Goal: Information Seeking & Learning: Check status

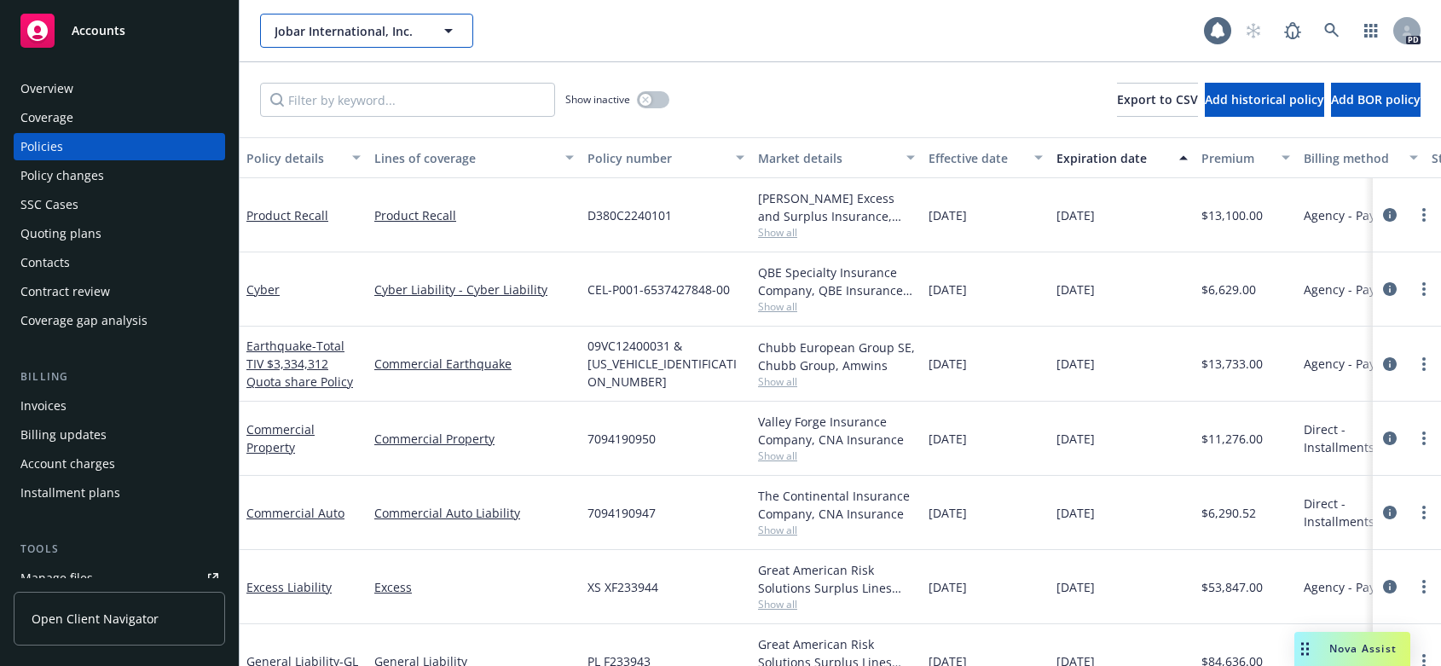
click at [448, 28] on icon "button" at bounding box center [448, 30] width 20 height 20
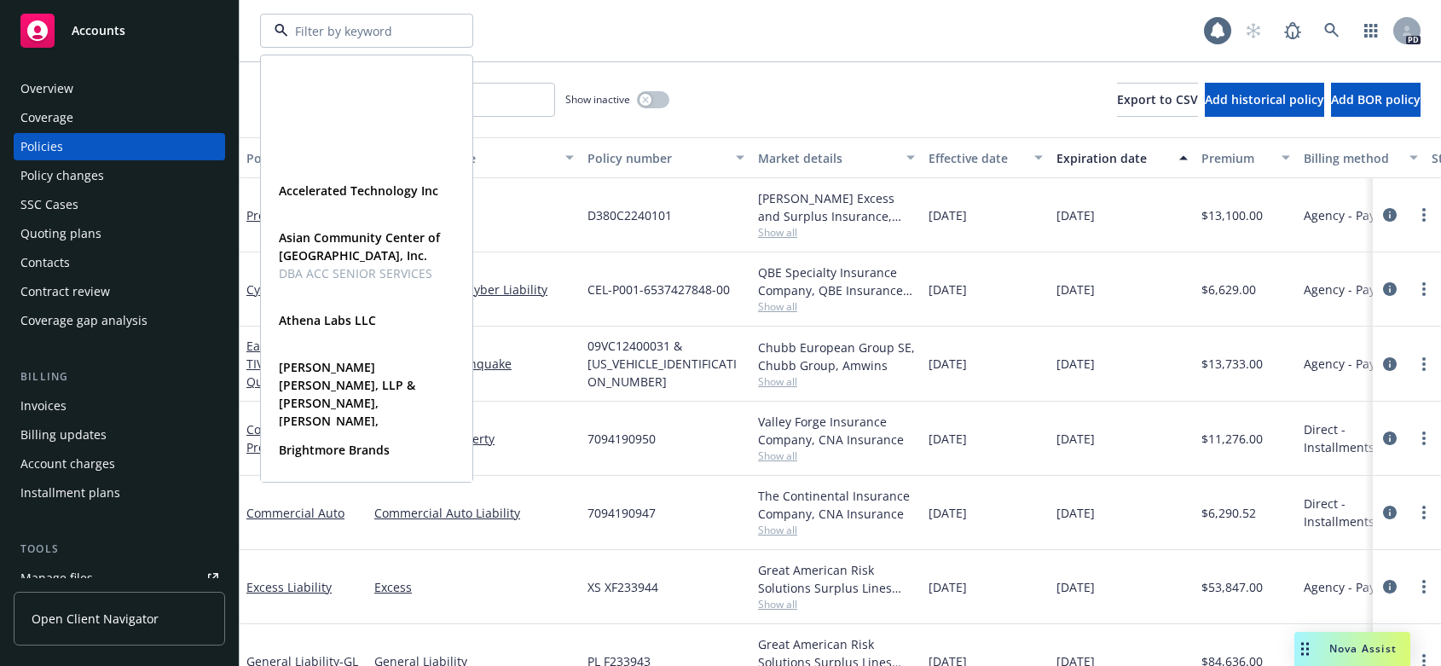
scroll to position [313, 0]
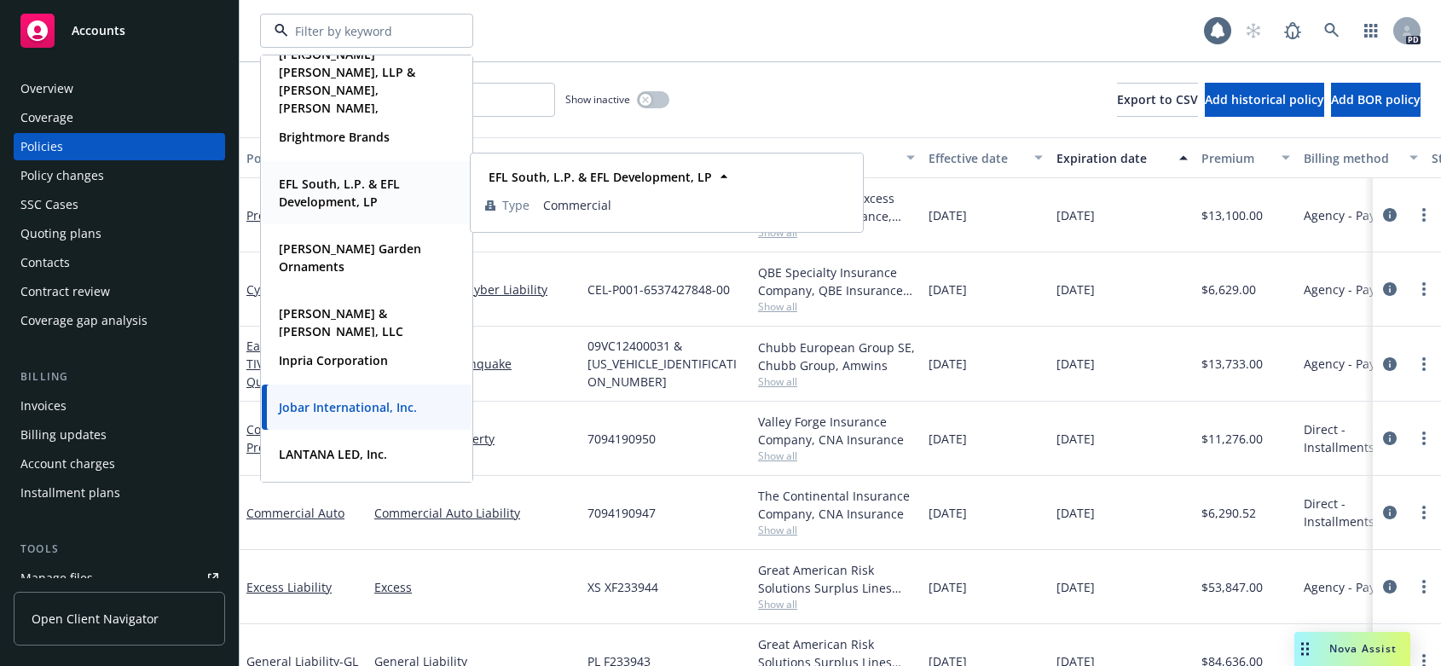
click at [312, 180] on strong "EFL South, L.P. & EFL Development, LP" at bounding box center [339, 193] width 121 height 34
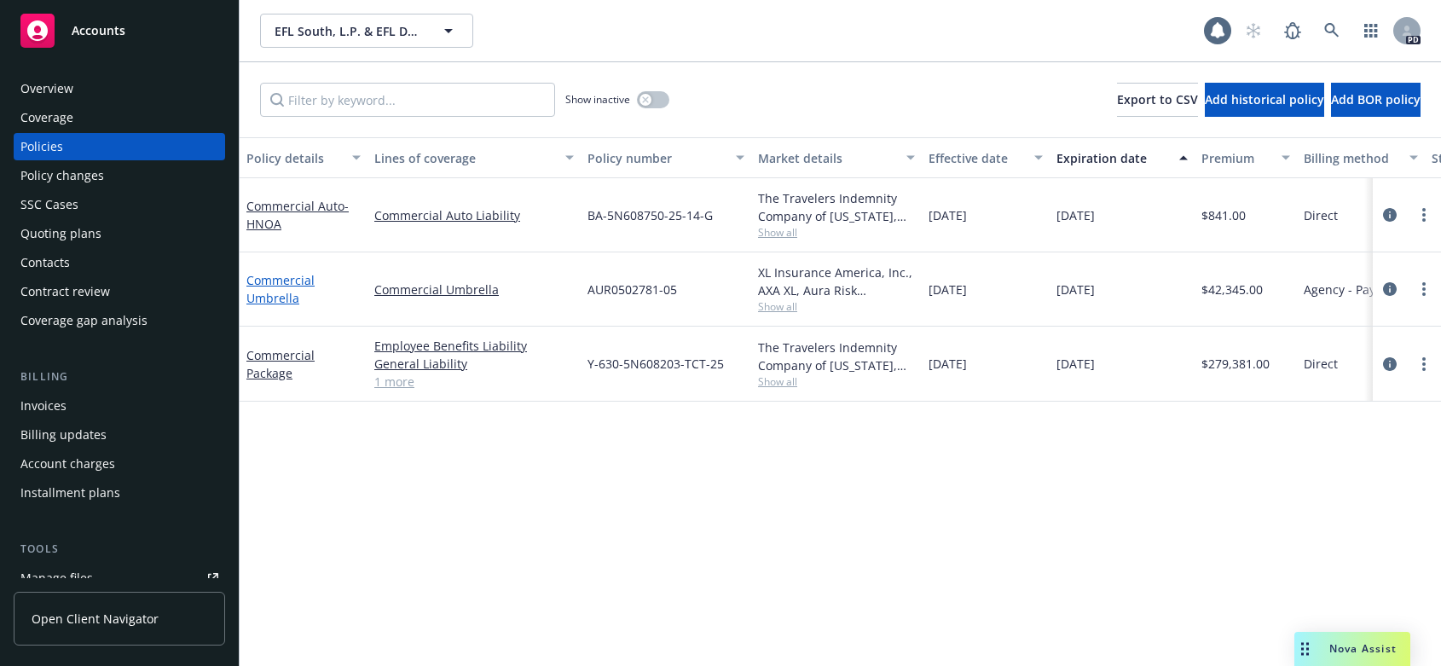
click at [287, 280] on link "Commercial Umbrella" at bounding box center [280, 289] width 68 height 34
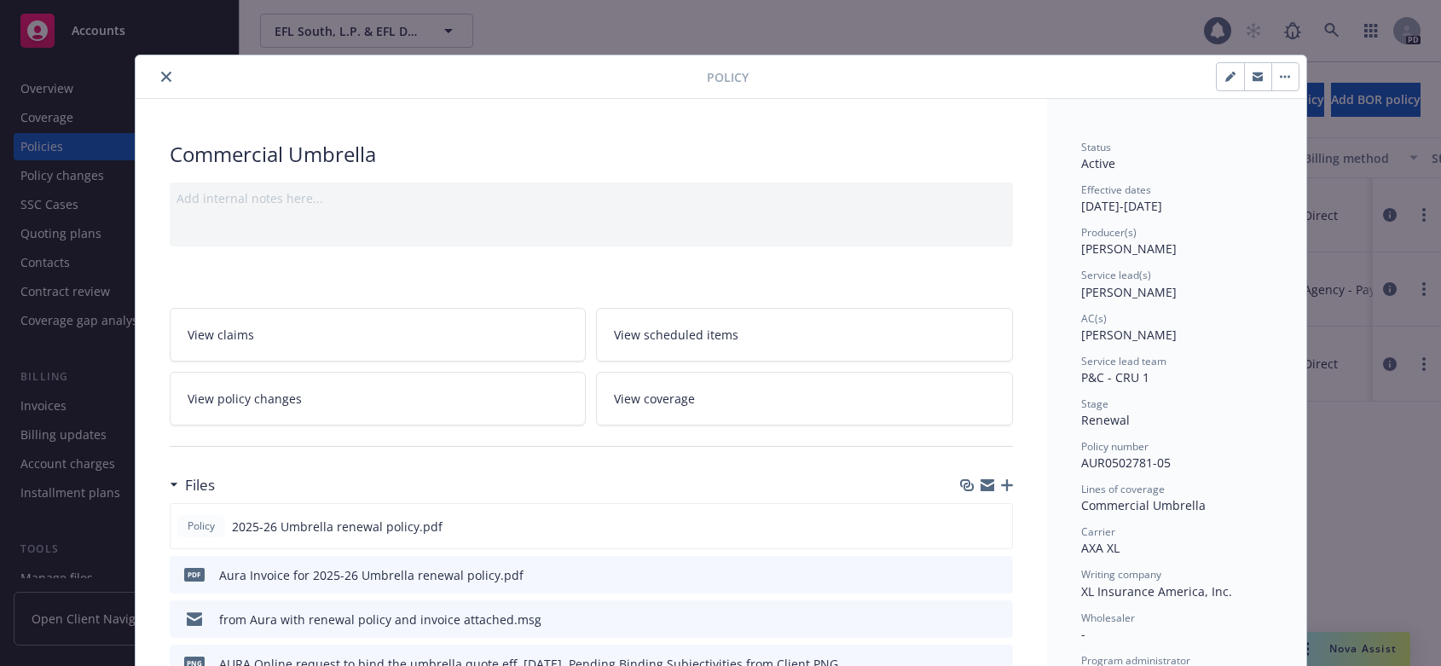
click at [161, 75] on icon "close" at bounding box center [166, 77] width 10 height 10
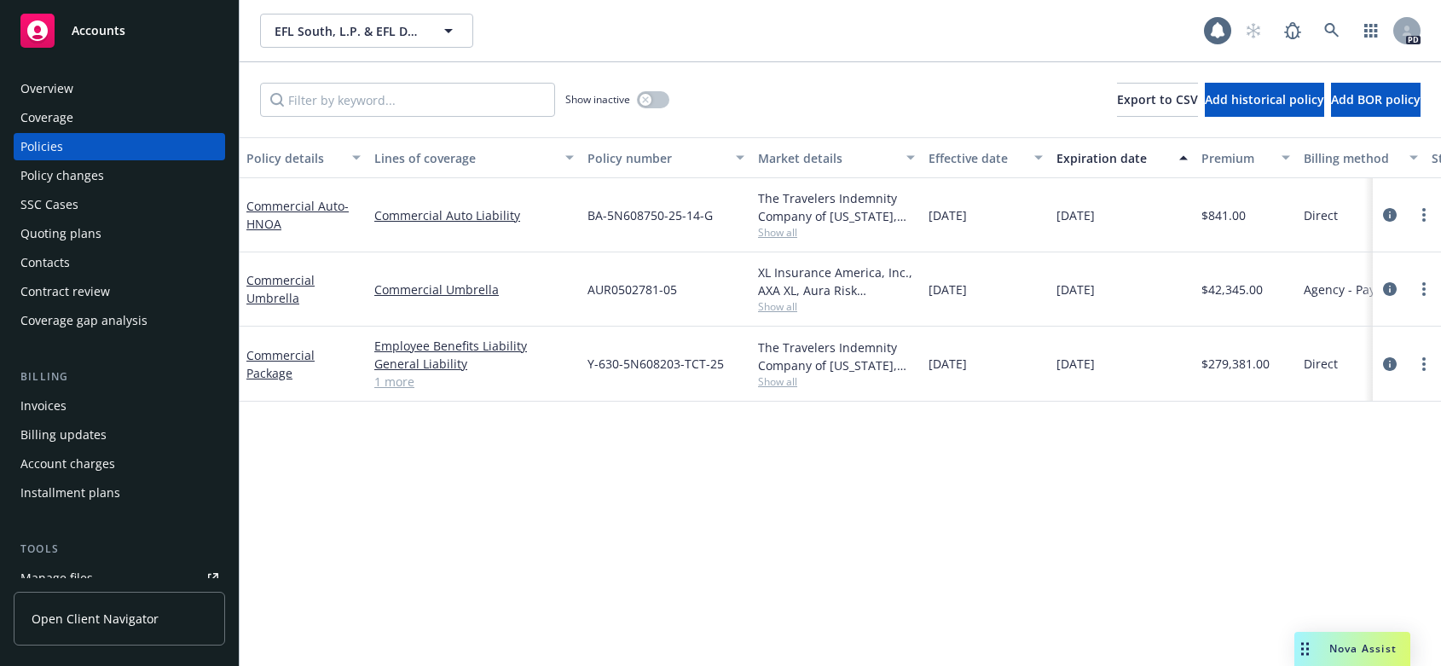
click at [37, 404] on div "Invoices" at bounding box center [43, 405] width 46 height 27
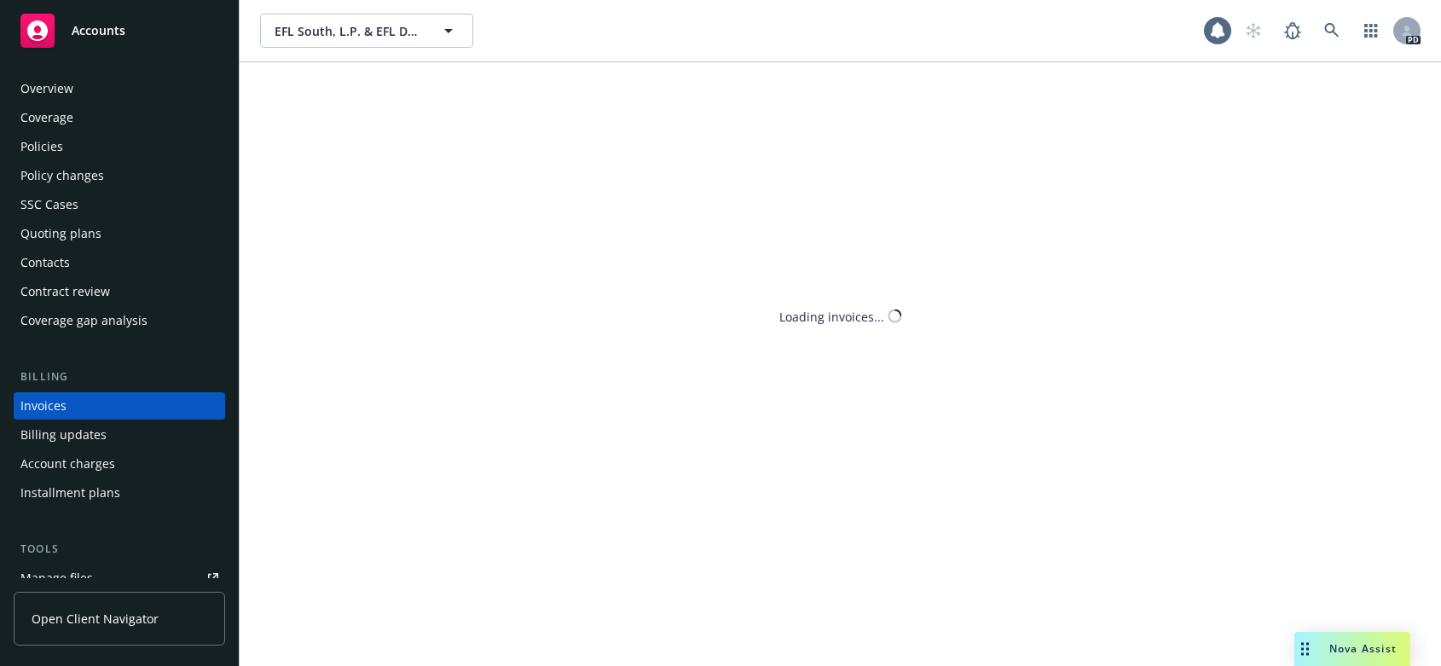
scroll to position [46, 0]
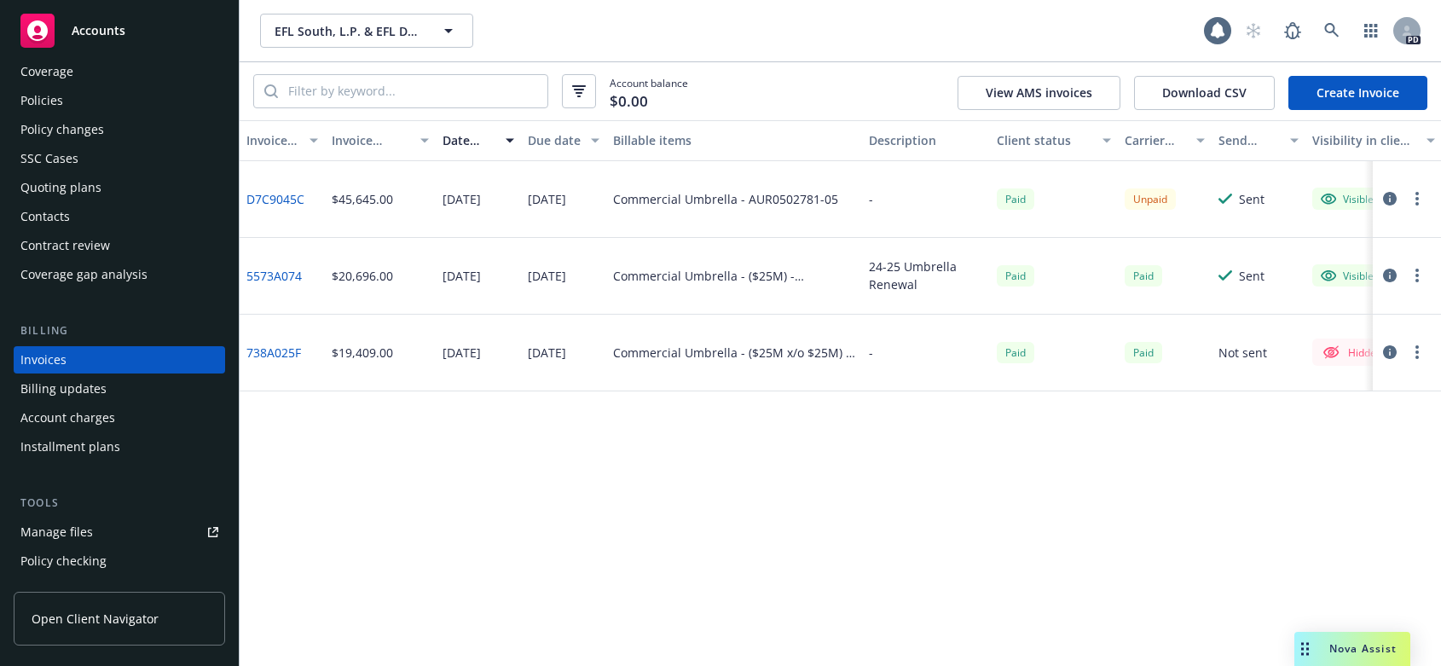
click at [265, 194] on link "D7C9045C" at bounding box center [275, 199] width 58 height 18
click at [271, 193] on link "D7C9045C" at bounding box center [275, 199] width 58 height 18
drag, startPoint x: 975, startPoint y: 519, endPoint x: 975, endPoint y: 508, distance: 11.1
click at [976, 516] on div "Invoice ID Invoice amount Date issued Due date Billable items Description Clien…" at bounding box center [840, 393] width 1201 height 546
click at [280, 194] on link "D7C9045C" at bounding box center [275, 199] width 58 height 18
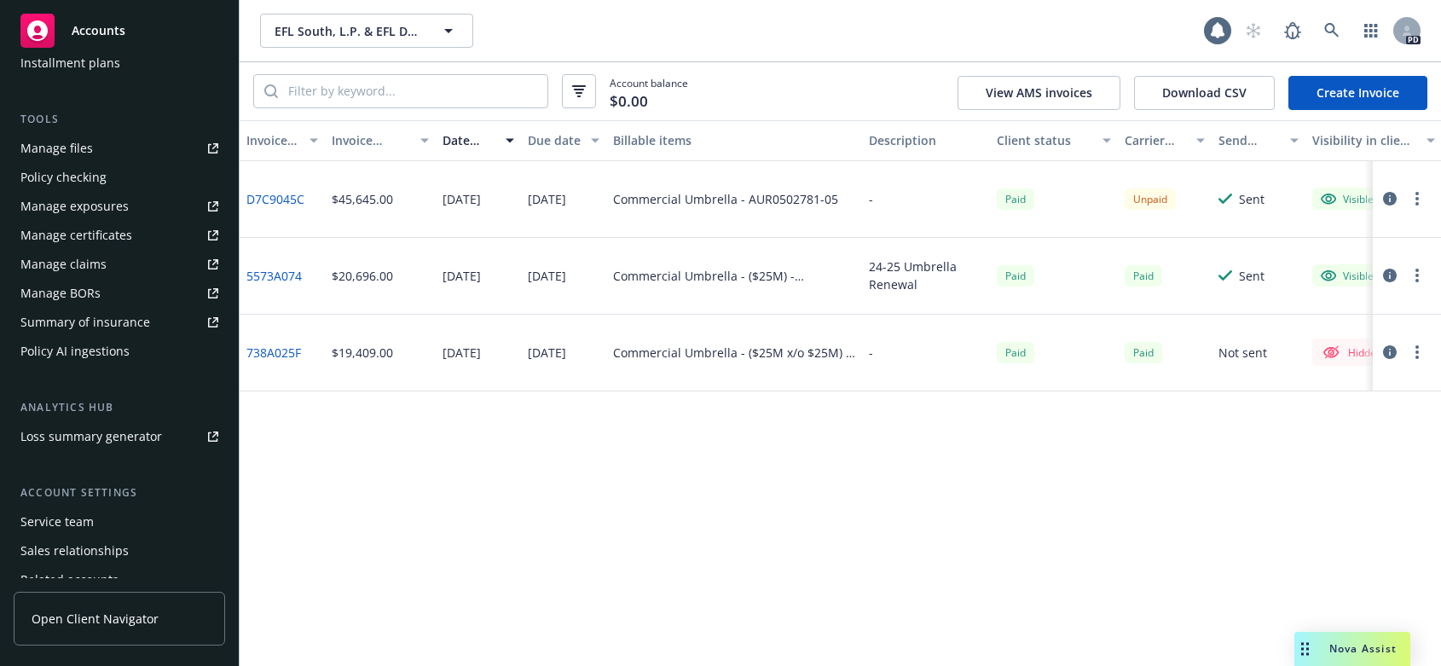
scroll to position [503, 0]
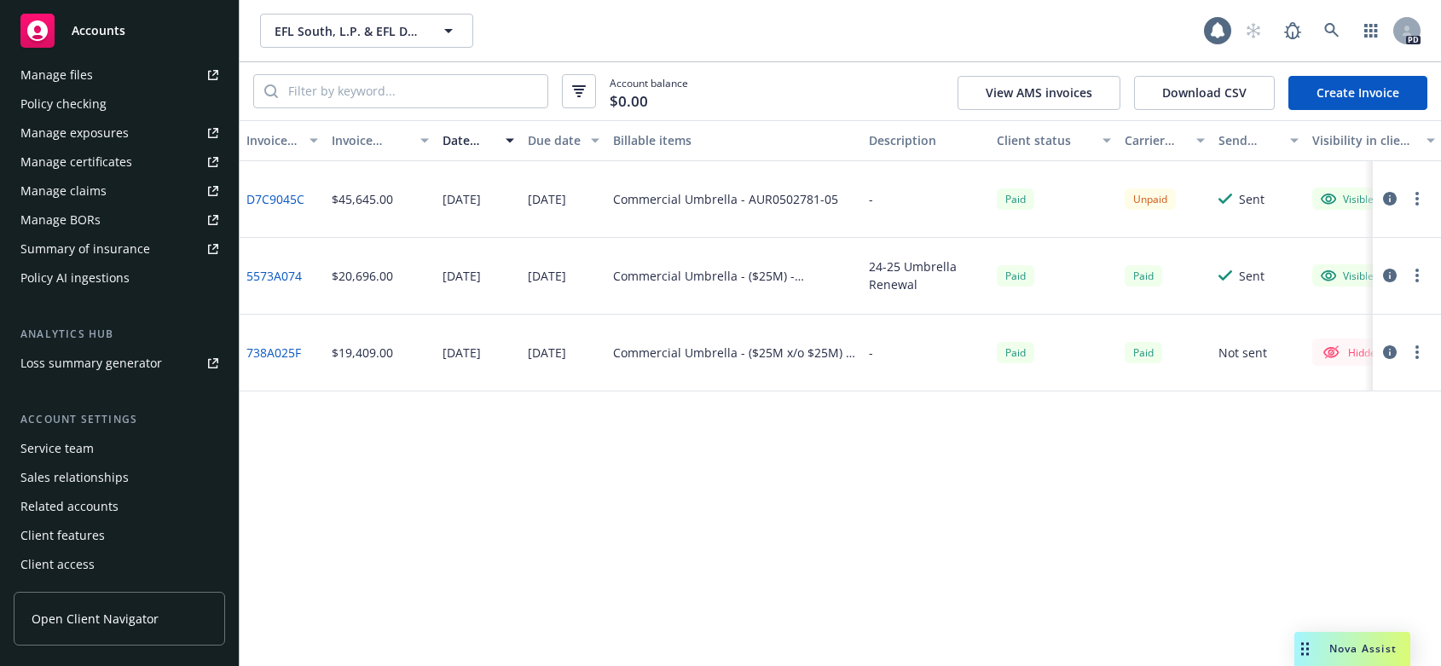
click at [43, 451] on div "Service team" at bounding box center [56, 448] width 73 height 27
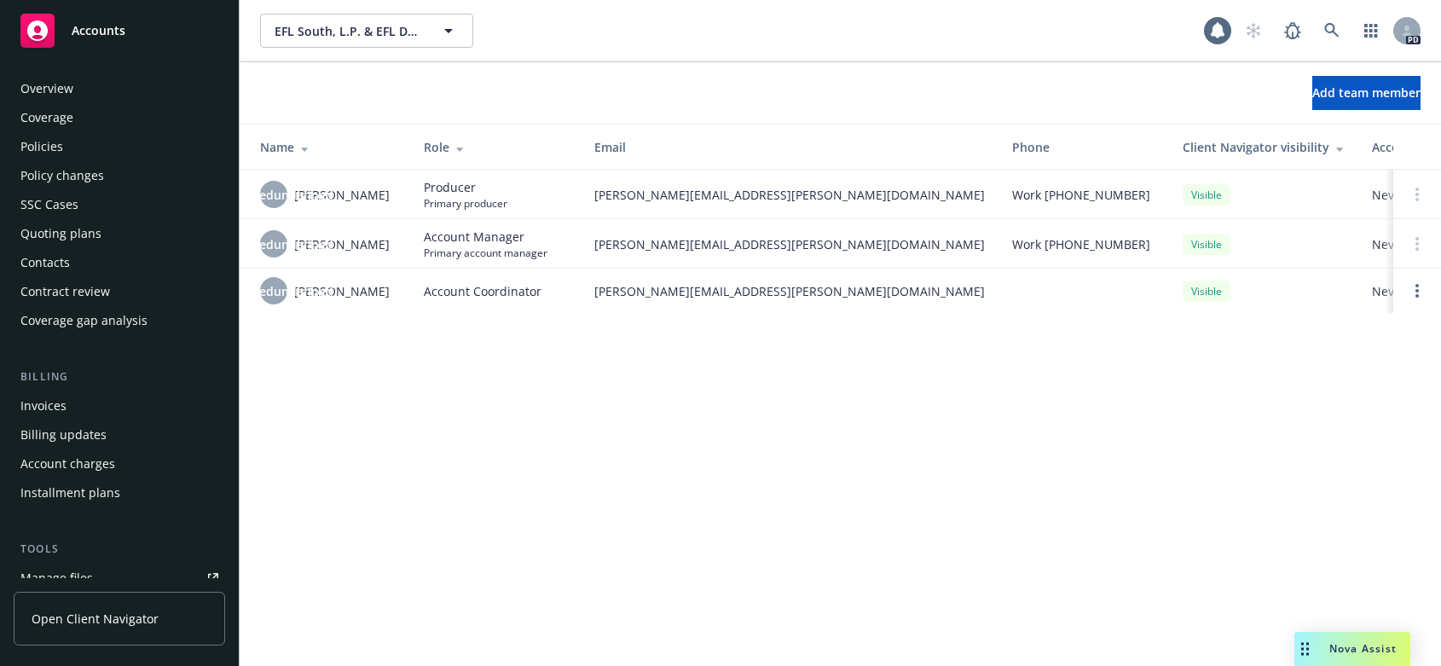
scroll to position [503, 0]
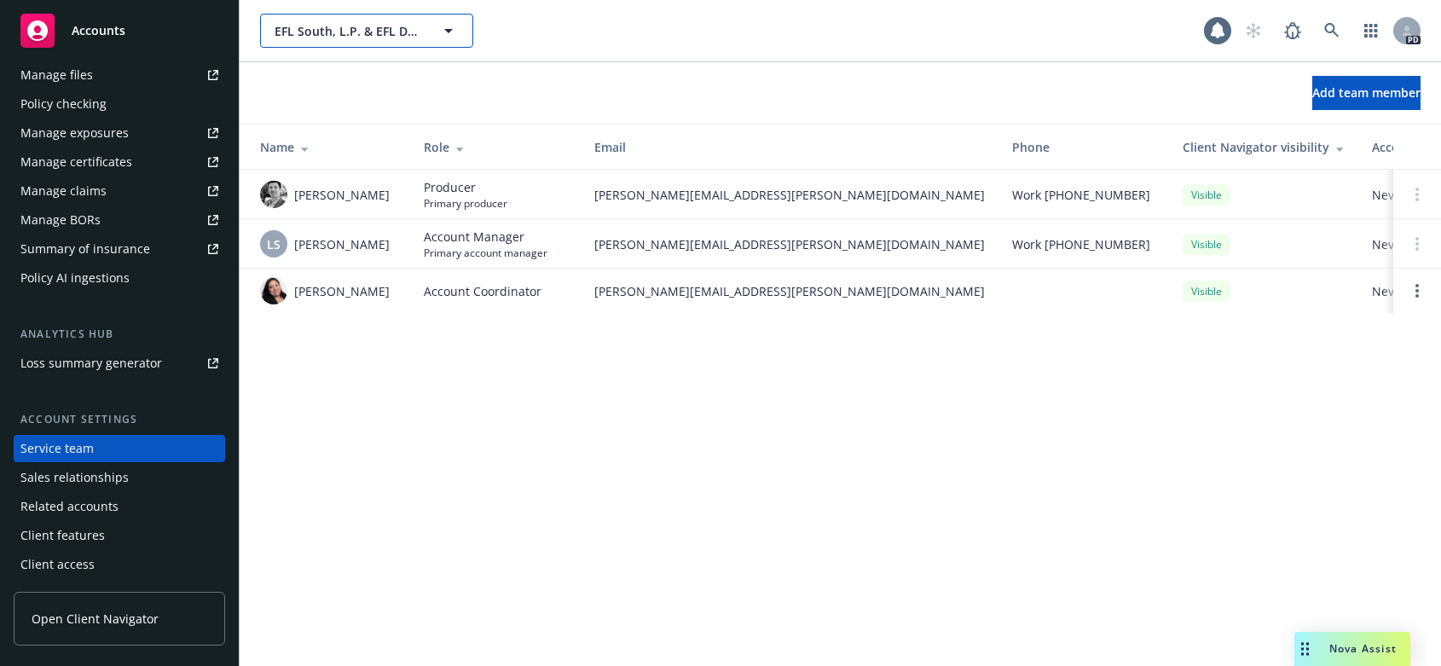
click at [448, 31] on icon "button" at bounding box center [448, 31] width 9 height 4
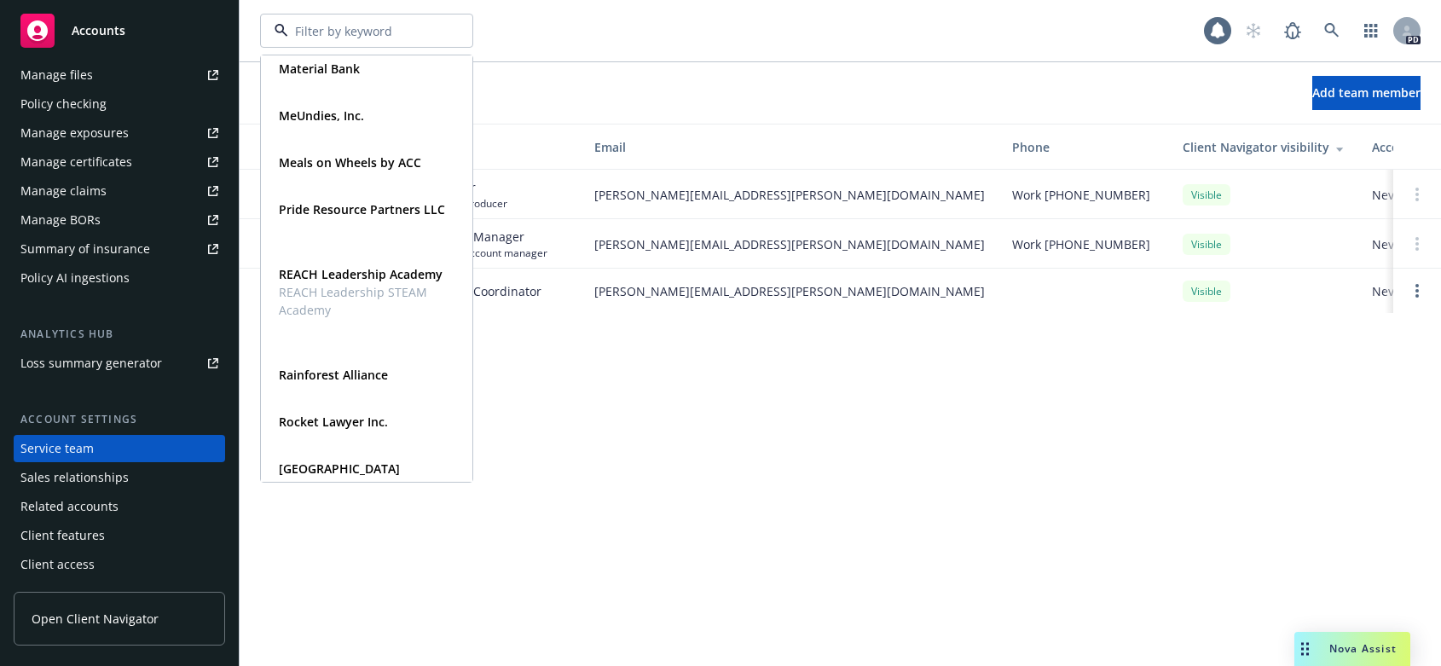
scroll to position [928, 0]
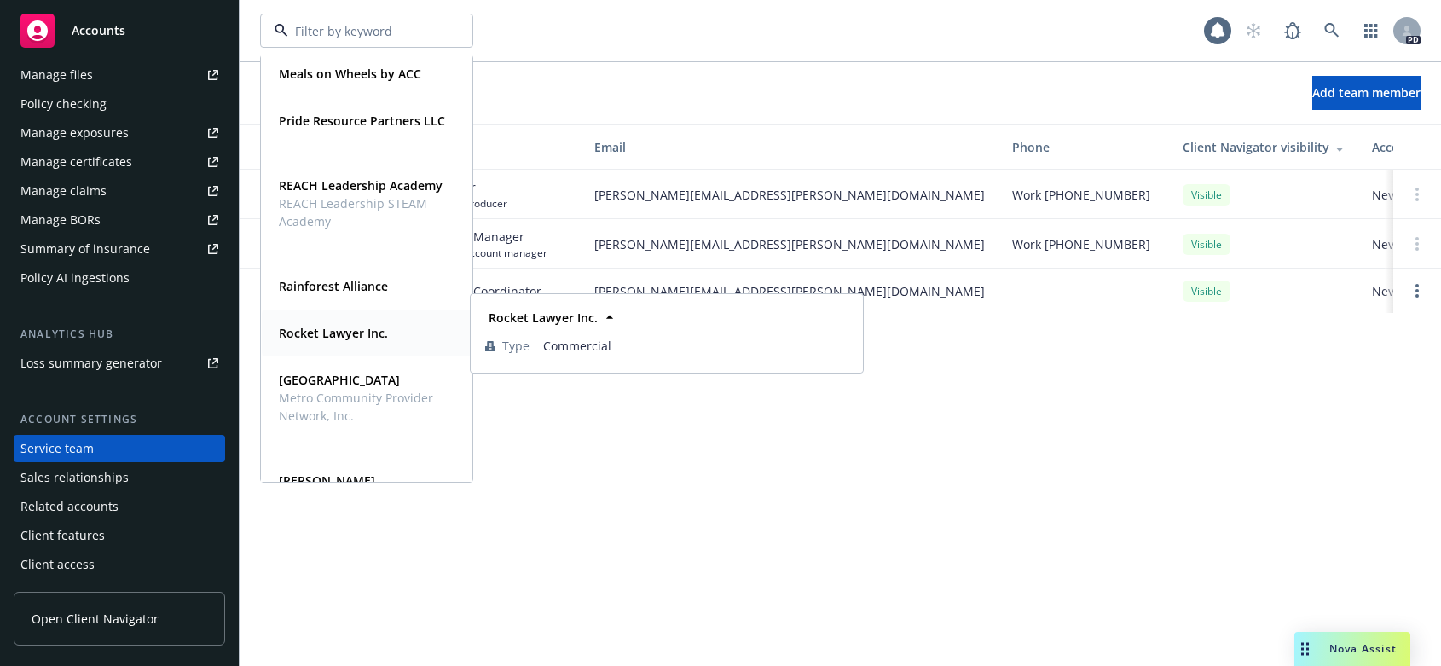
click at [303, 330] on strong "Rocket Lawyer Inc." at bounding box center [333, 333] width 109 height 16
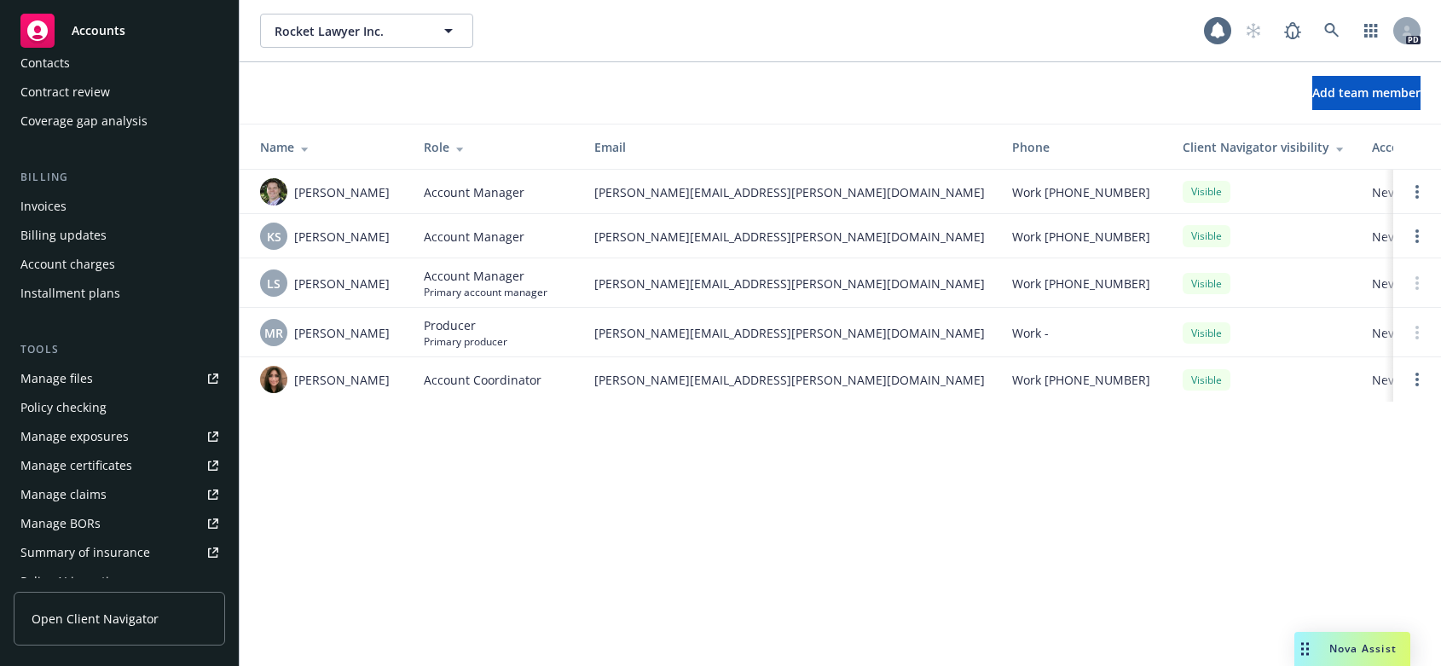
scroll to position [199, 0]
click at [34, 203] on div "Invoices" at bounding box center [43, 207] width 46 height 27
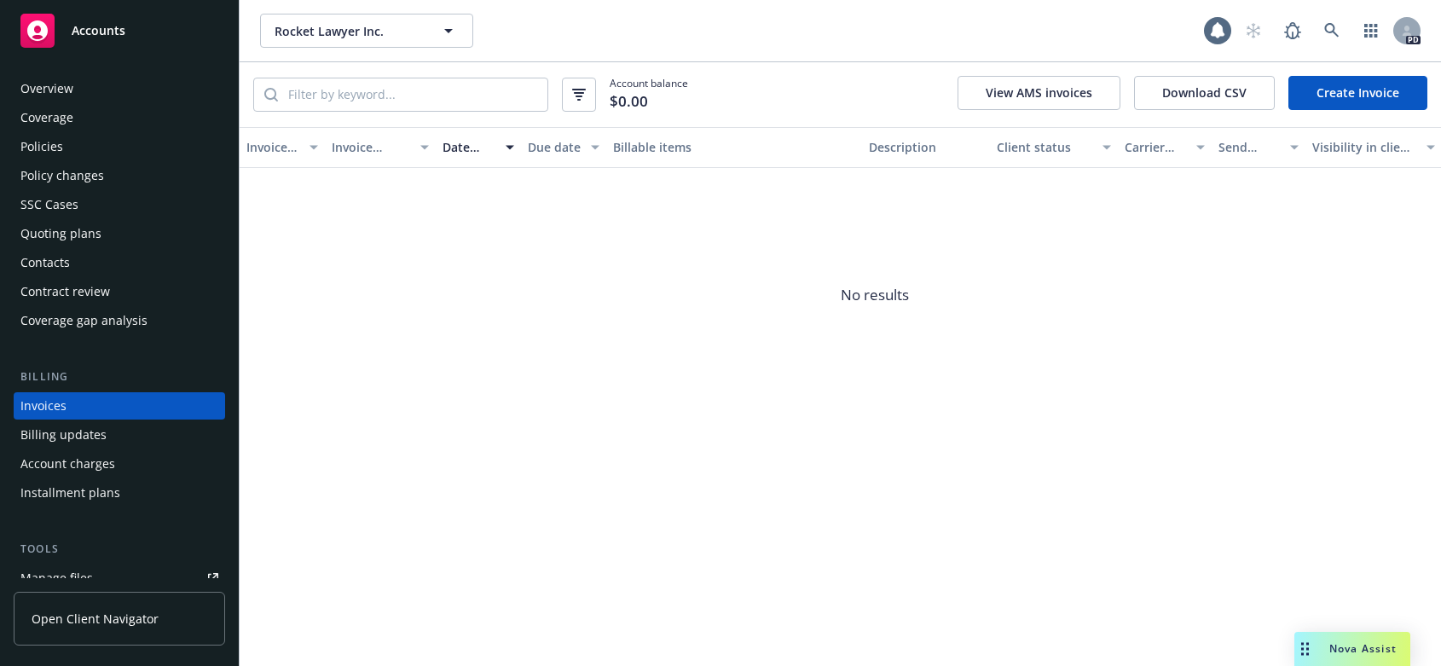
scroll to position [46, 0]
